Goal: Information Seeking & Learning: Learn about a topic

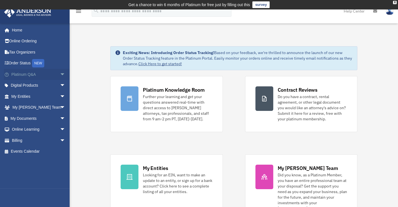
click at [60, 74] on span "arrow_drop_down" at bounding box center [65, 74] width 11 height 11
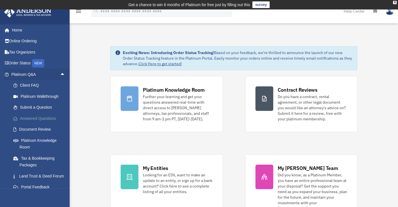
click at [42, 119] on link "Answered Questions" at bounding box center [41, 118] width 66 height 11
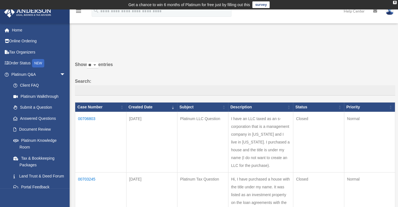
scroll to position [56, 0]
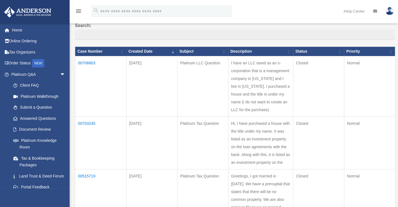
click at [87, 63] on td "00706803" at bounding box center [100, 86] width 51 height 60
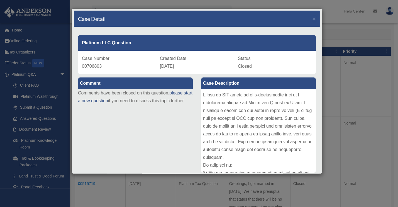
scroll to position [28, 0]
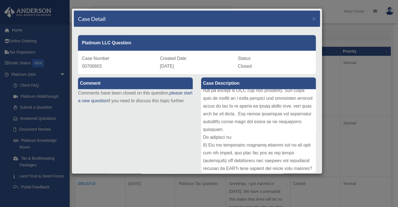
drag, startPoint x: 283, startPoint y: 129, endPoint x: 278, endPoint y: 130, distance: 5.2
click at [282, 129] on div at bounding box center [258, 131] width 115 height 84
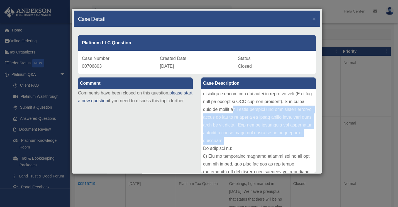
scroll to position [0, 0]
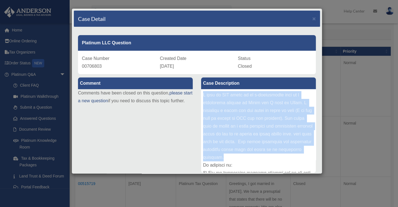
drag, startPoint x: 283, startPoint y: 131, endPoint x: 199, endPoint y: 98, distance: 89.7
click at [201, 98] on div at bounding box center [258, 131] width 115 height 84
copy div "I have an LLC taxed as an s-corporation that is a management company in [US_STA…"
